Goal: Communication & Community: Ask a question

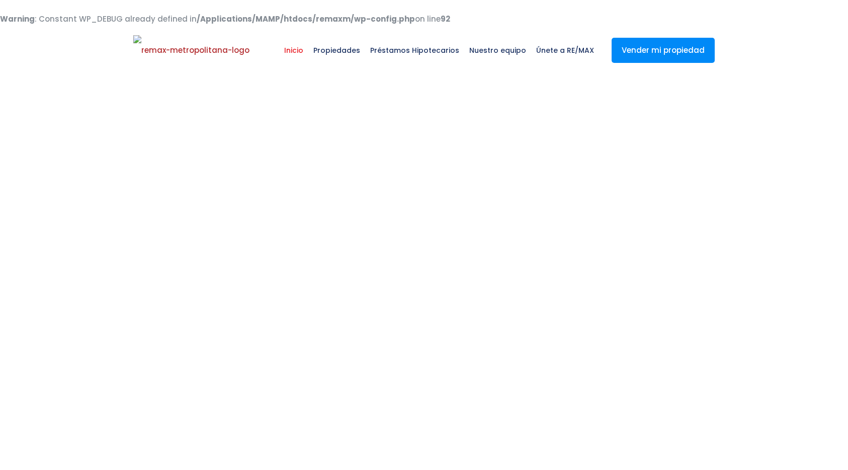
select select
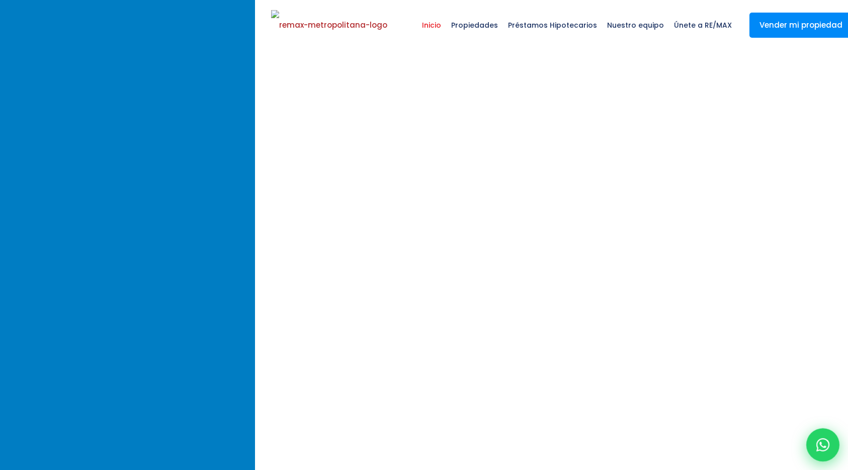
click at [831, 443] on div at bounding box center [823, 444] width 33 height 33
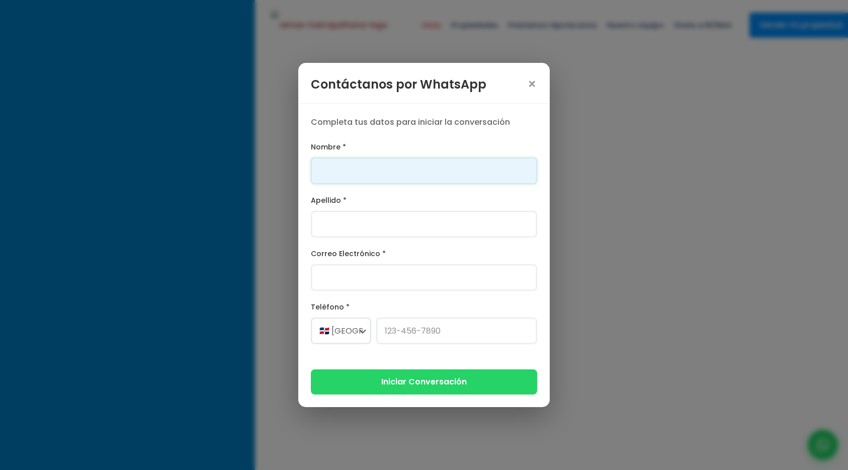
click at [443, 165] on input "Nombre *" at bounding box center [424, 171] width 226 height 27
type input "Franklin"
type input "[PERSON_NAME]"
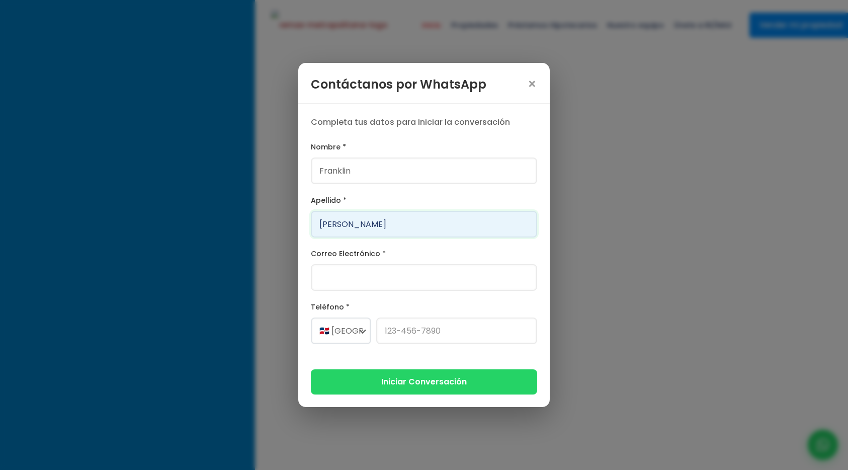
type input "[PERSON_NAME][EMAIL_ADDRESS][PERSON_NAME][DOMAIN_NAME]"
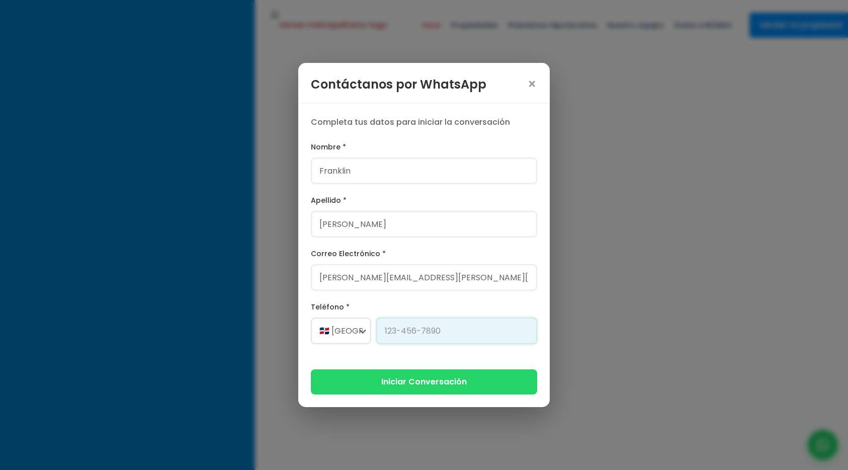
type input "[PHONE_NUMBER]"
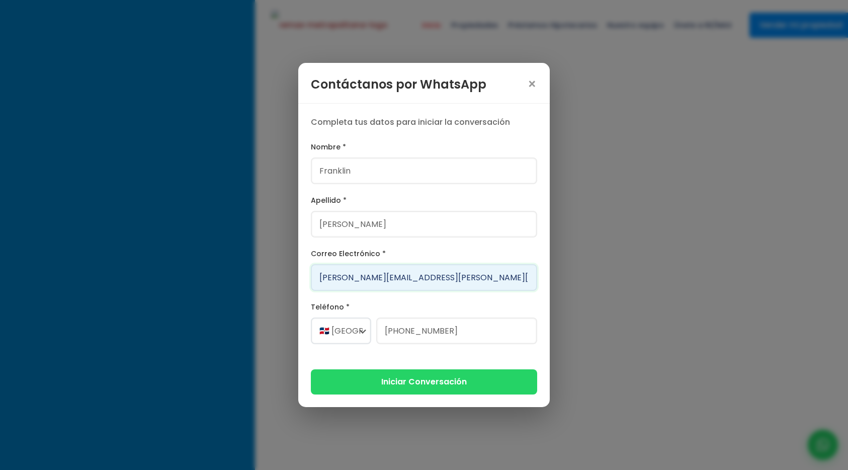
click at [381, 275] on input "[PERSON_NAME][EMAIL_ADDRESS][PERSON_NAME][DOMAIN_NAME]" at bounding box center [424, 277] width 226 height 27
type input "[PERSON_NAME][EMAIL_ADDRESS][DOMAIN_NAME]"
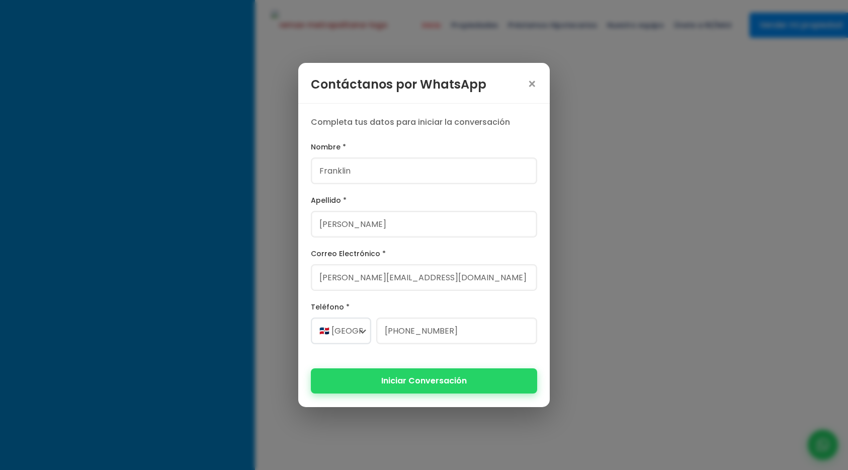
click at [398, 379] on button "Iniciar Conversación" at bounding box center [424, 380] width 226 height 25
